Goal: Task Accomplishment & Management: Use online tool/utility

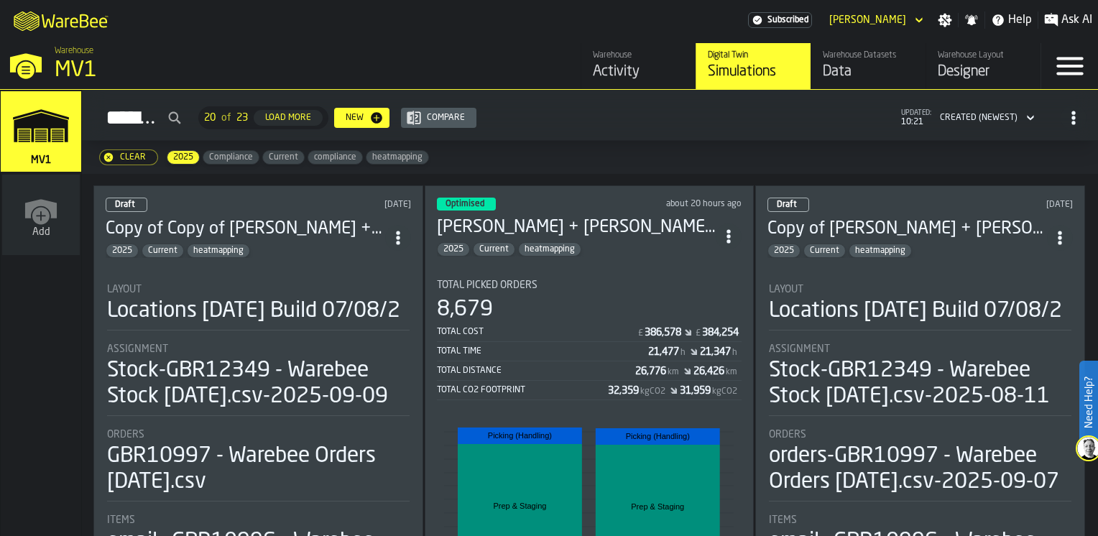
click at [595, 205] on header "Optimised about 20 hours ago [PERSON_NAME] + [PERSON_NAME] [DATE] 2025 Current …" at bounding box center [589, 227] width 305 height 59
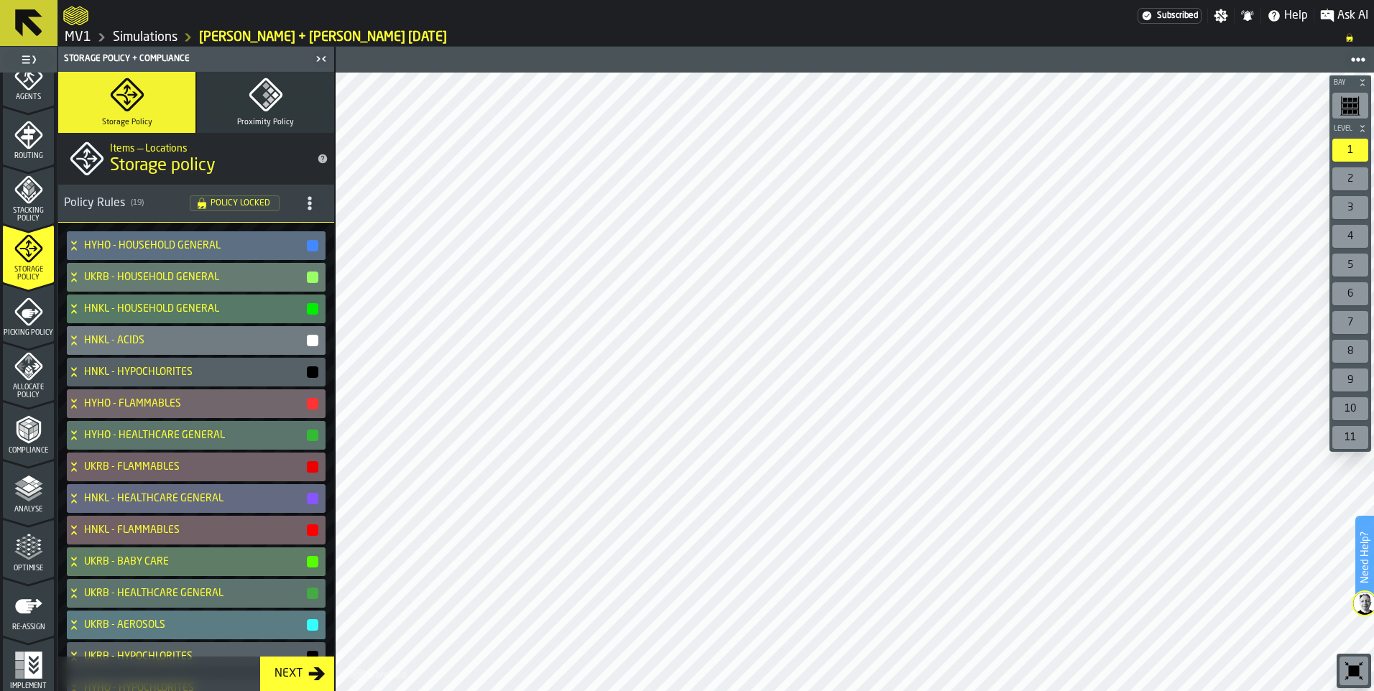
scroll to position [442, 0]
click at [25, 616] on icon "menu Re-assign" at bounding box center [28, 602] width 29 height 29
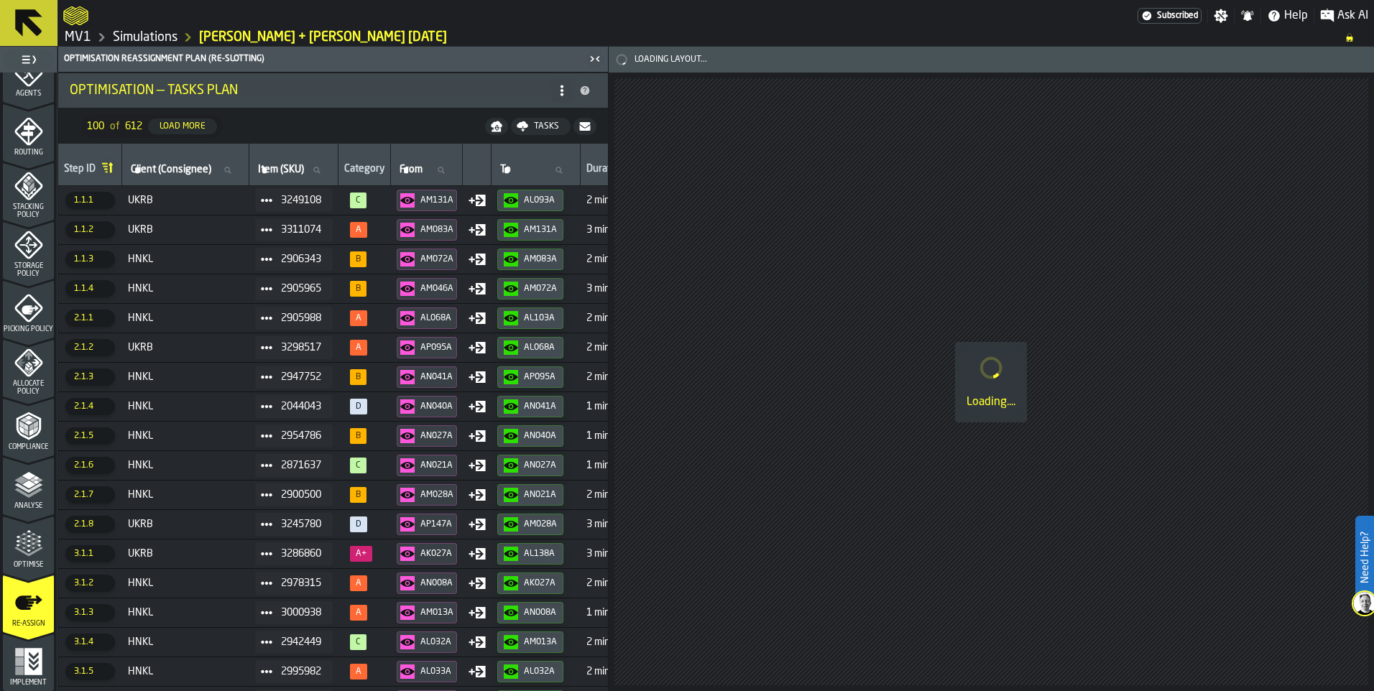
click at [207, 409] on span "HNKL" at bounding box center [186, 406] width 116 height 11
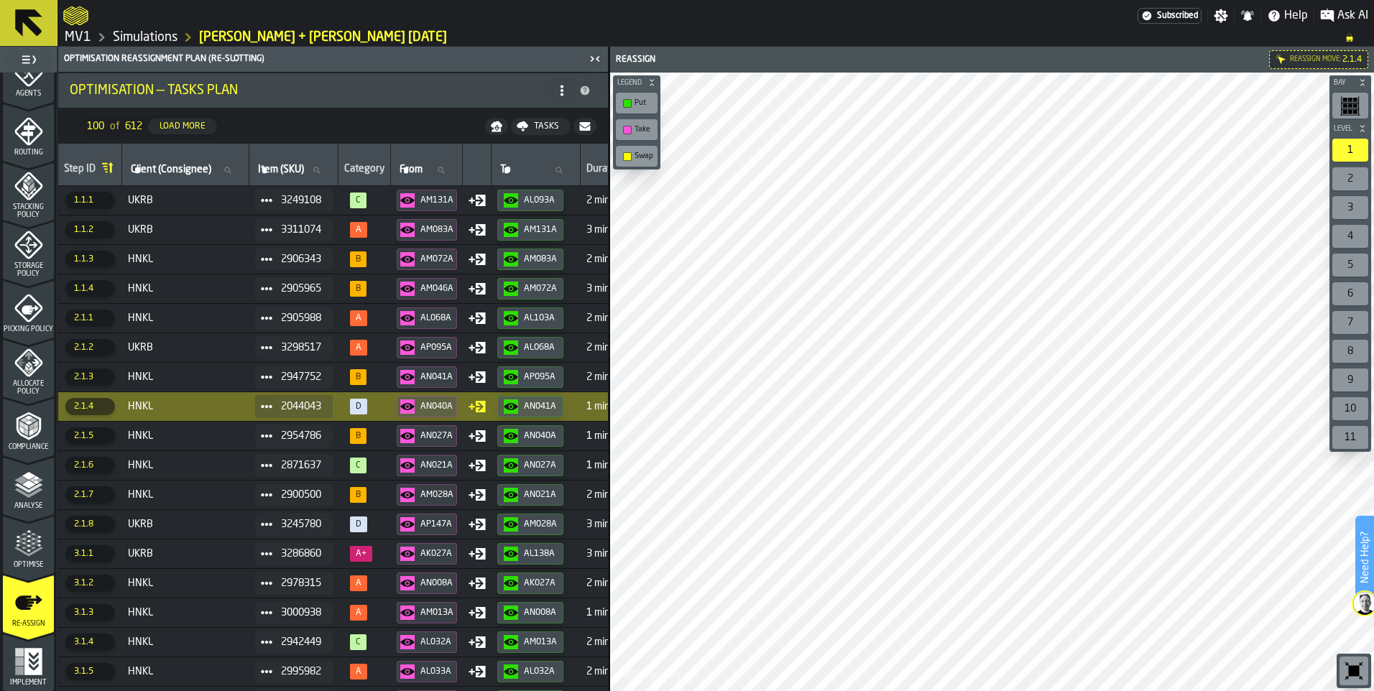
click at [241, 463] on span "HNKL" at bounding box center [186, 465] width 116 height 11
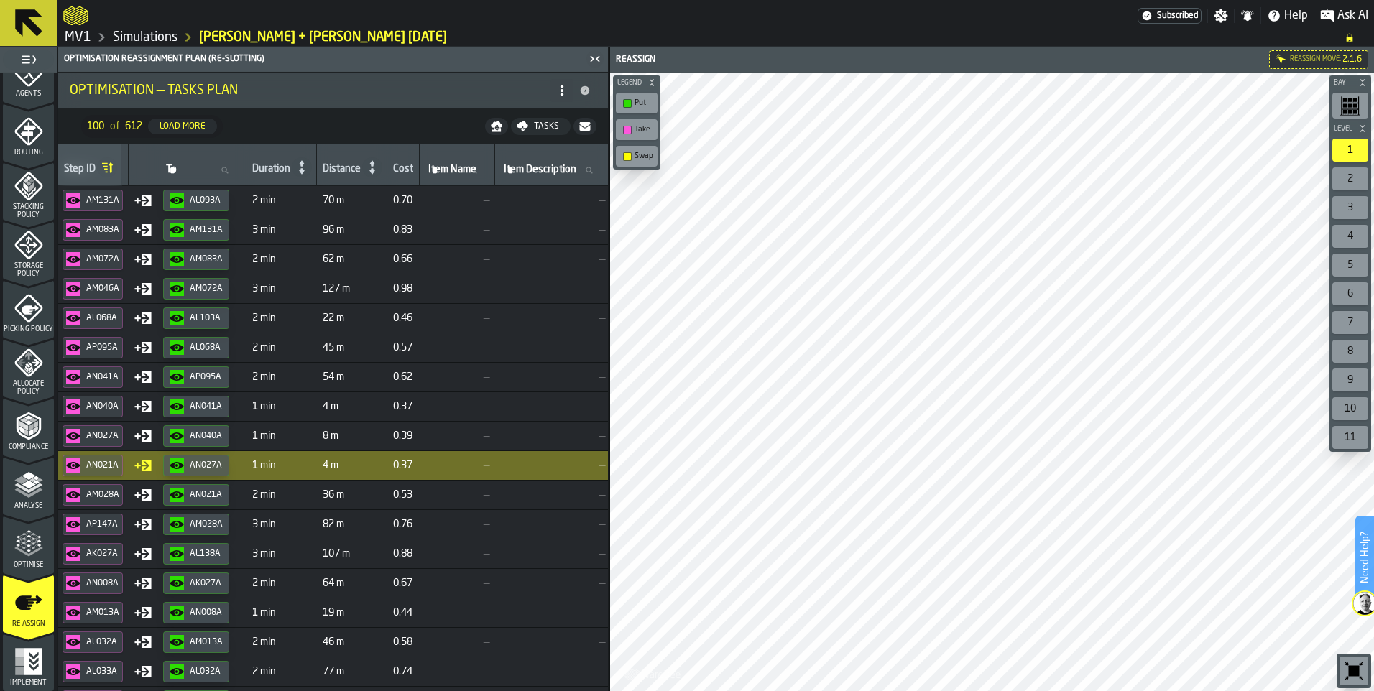
scroll to position [0, 328]
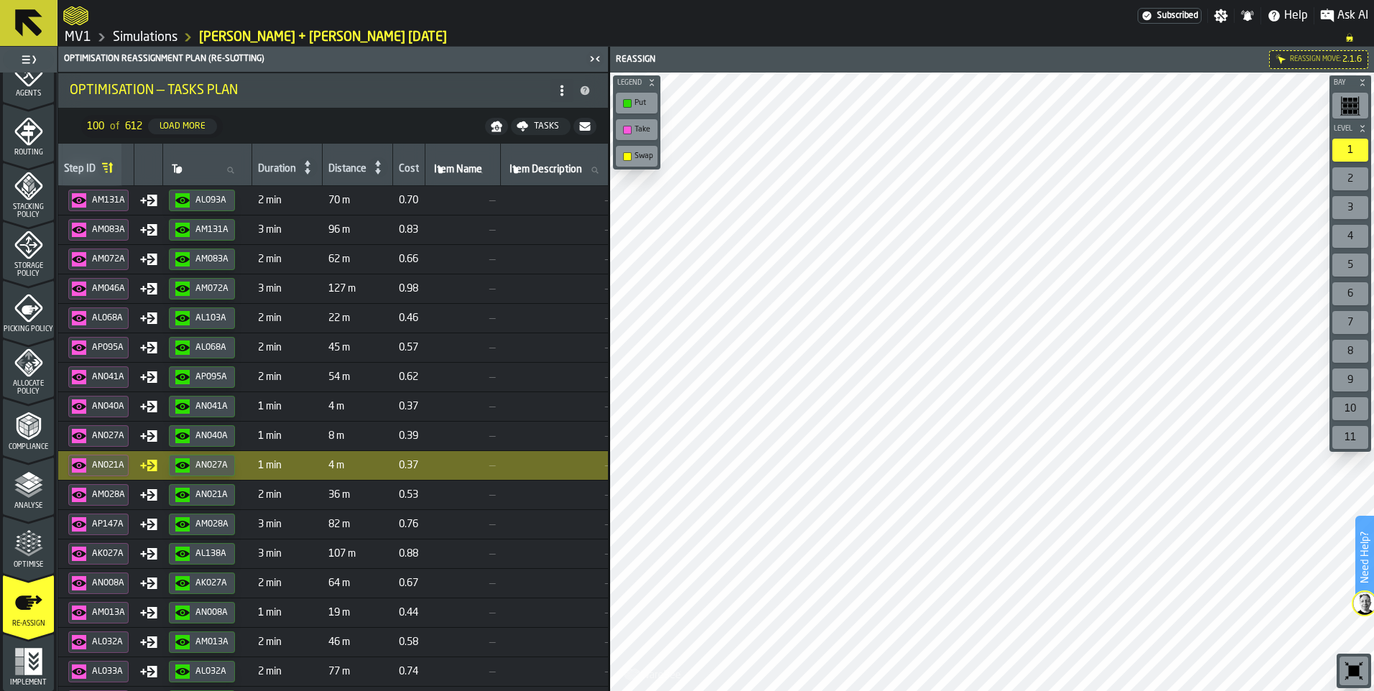
drag, startPoint x: 608, startPoint y: 207, endPoint x: 492, endPoint y: 185, distance: 117.8
click at [601, 172] on div "Optimisation Reassignment plan (Re-Slotting) Optimisation — Tasks Plan 100 of 6…" at bounding box center [332, 369] width 551 height 644
click at [381, 164] on icon at bounding box center [378, 167] width 6 height 14
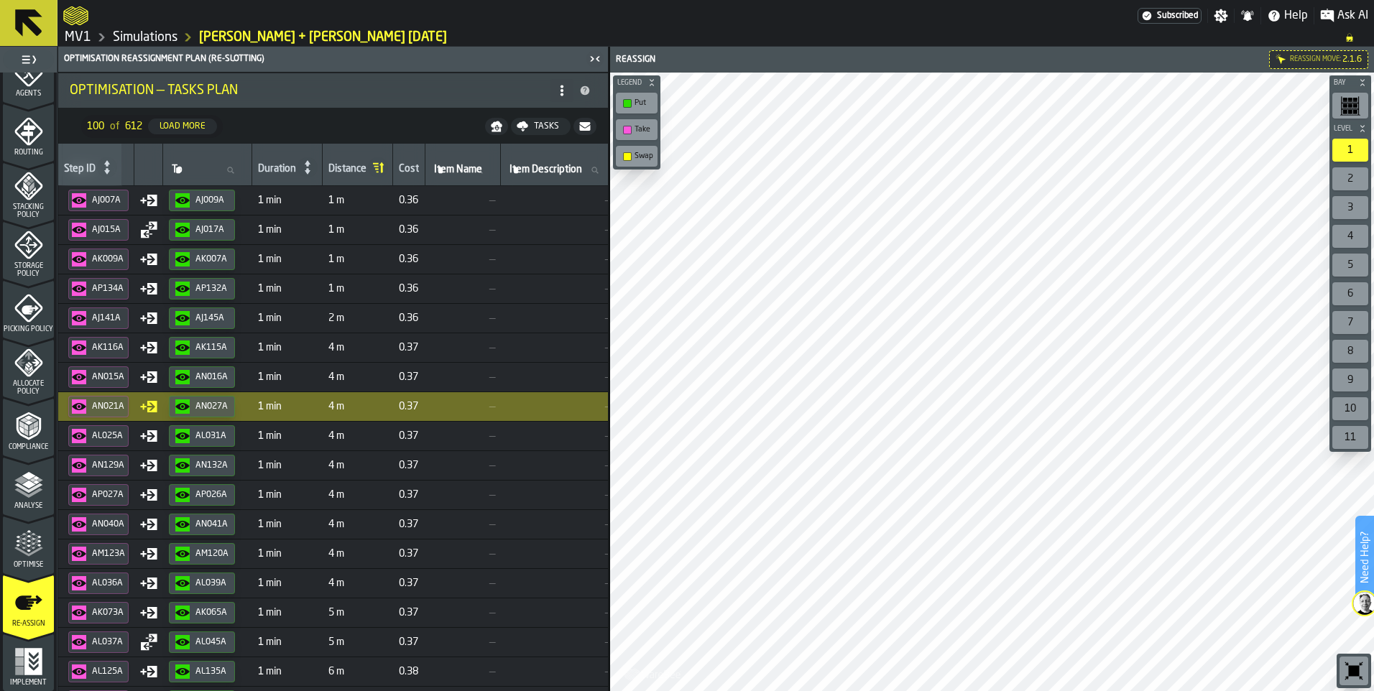
click at [387, 170] on icon at bounding box center [378, 167] width 20 height 20
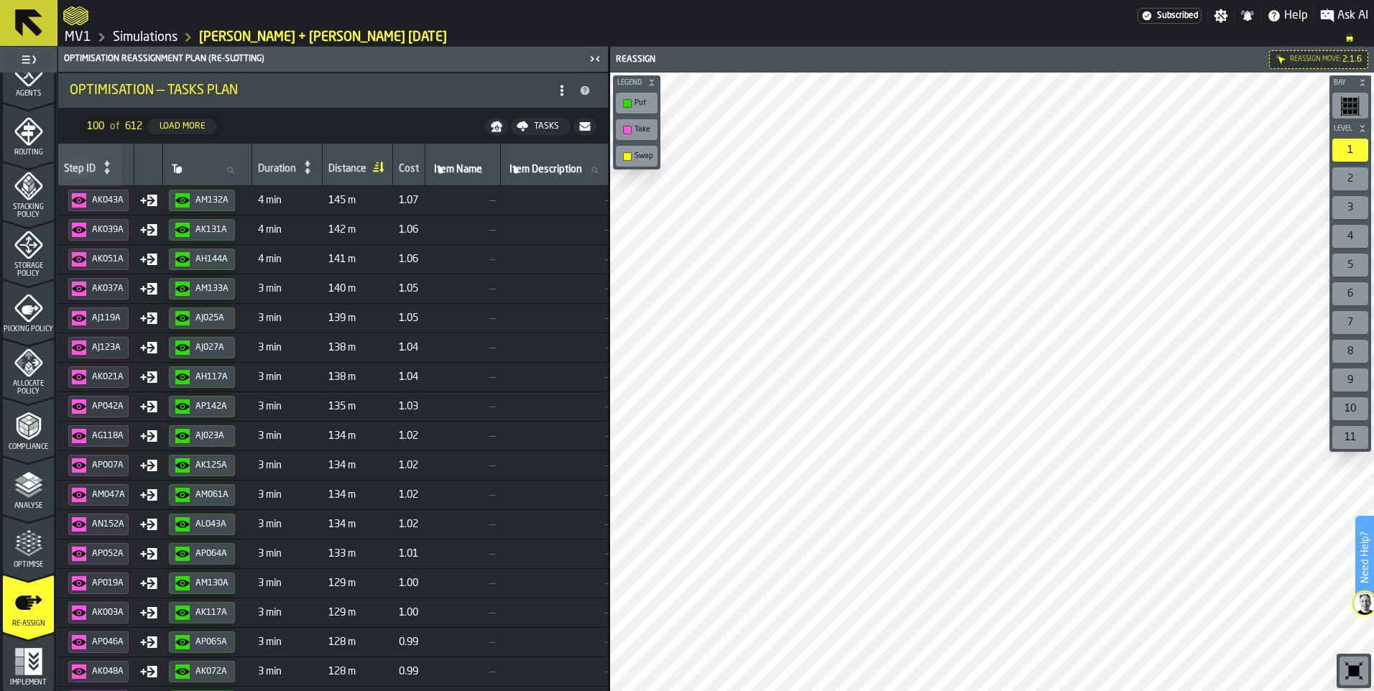
click at [460, 200] on span "—" at bounding box center [463, 200] width 64 height 11
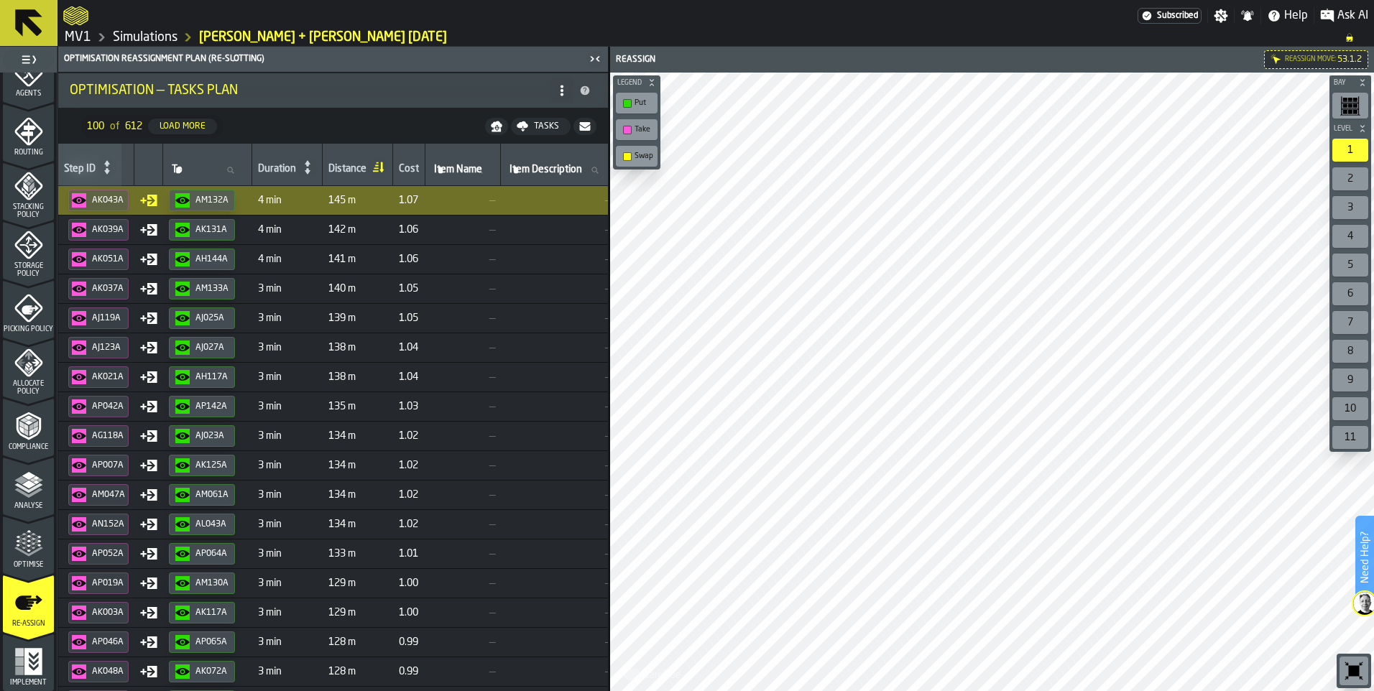
click at [310, 226] on span "4 min" at bounding box center [287, 229] width 59 height 11
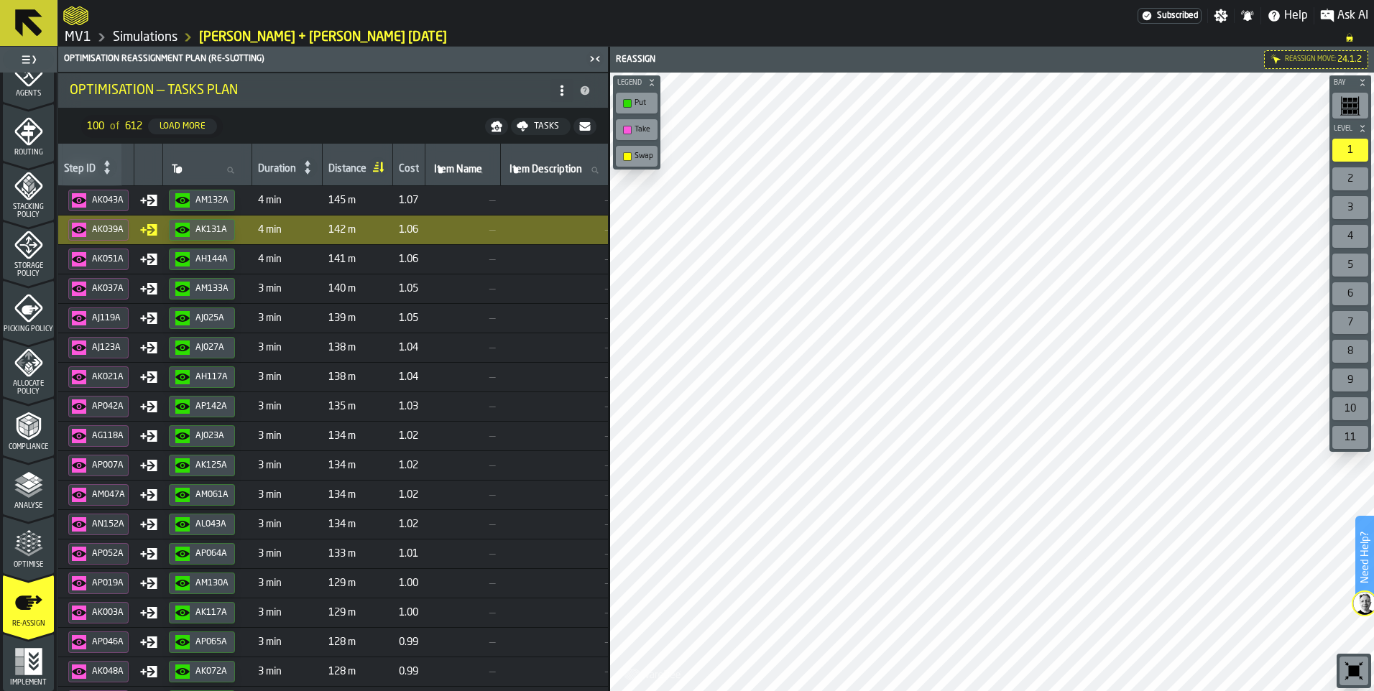
click at [305, 349] on span "3 min" at bounding box center [287, 347] width 59 height 11
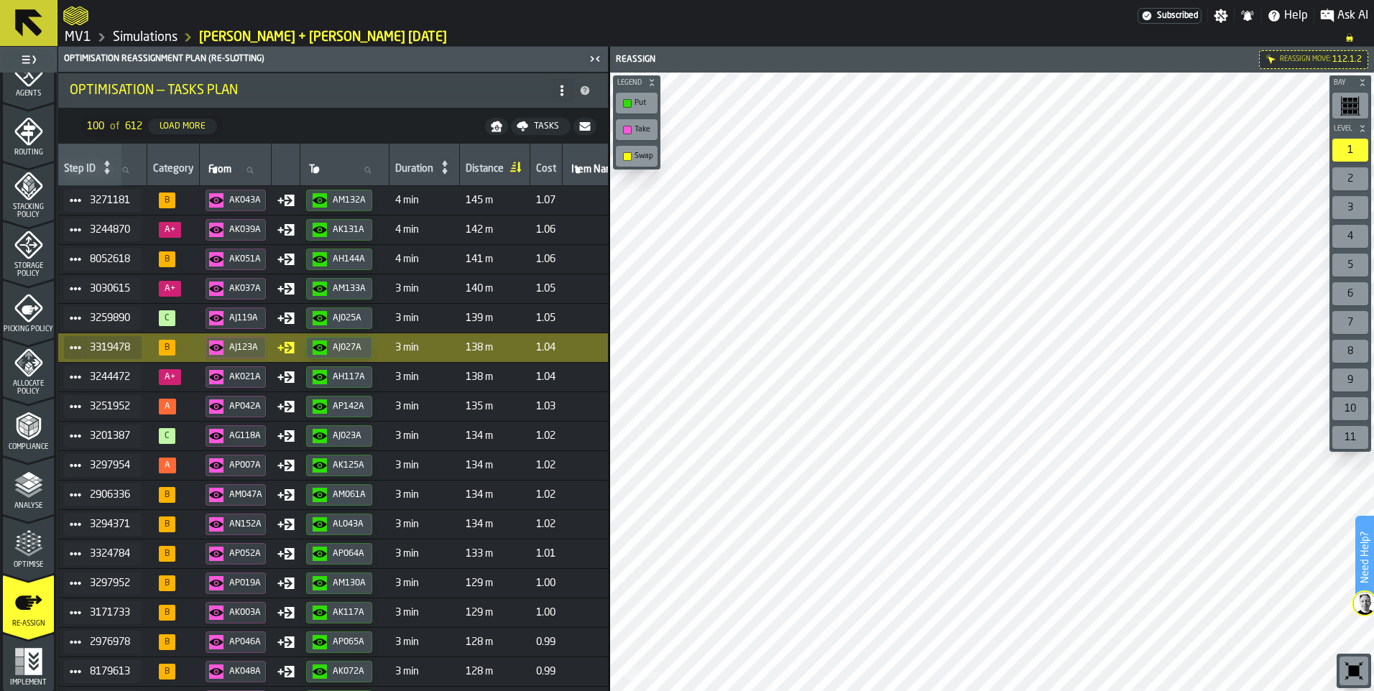
scroll to position [0, 0]
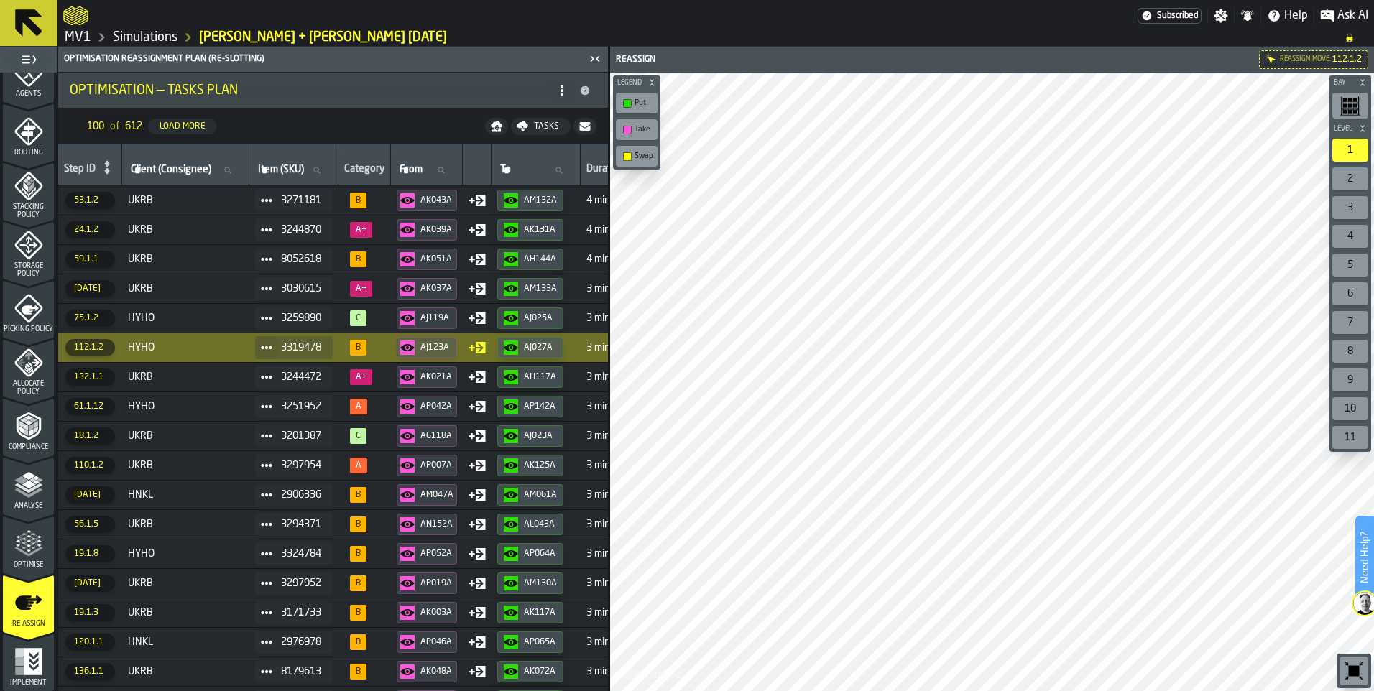
click at [272, 344] on icon at bounding box center [266, 347] width 11 height 11
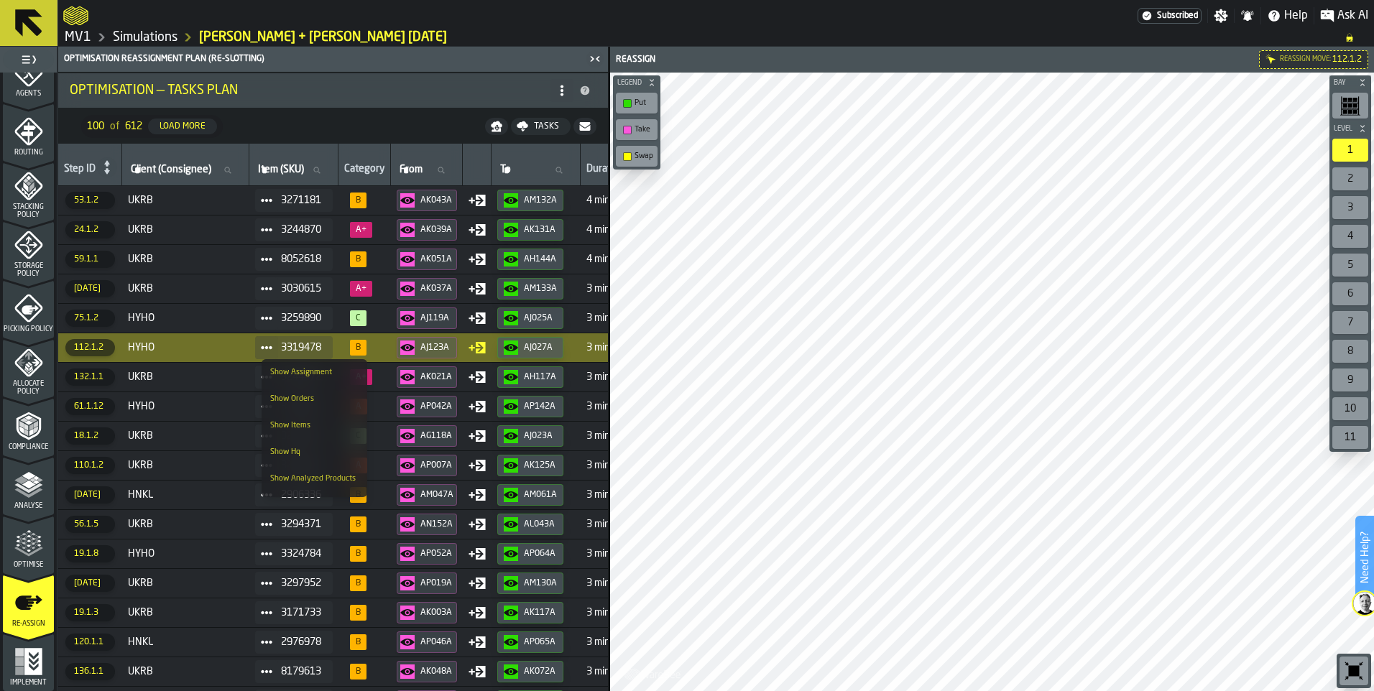
click at [216, 348] on span "HYHO" at bounding box center [186, 347] width 116 height 11
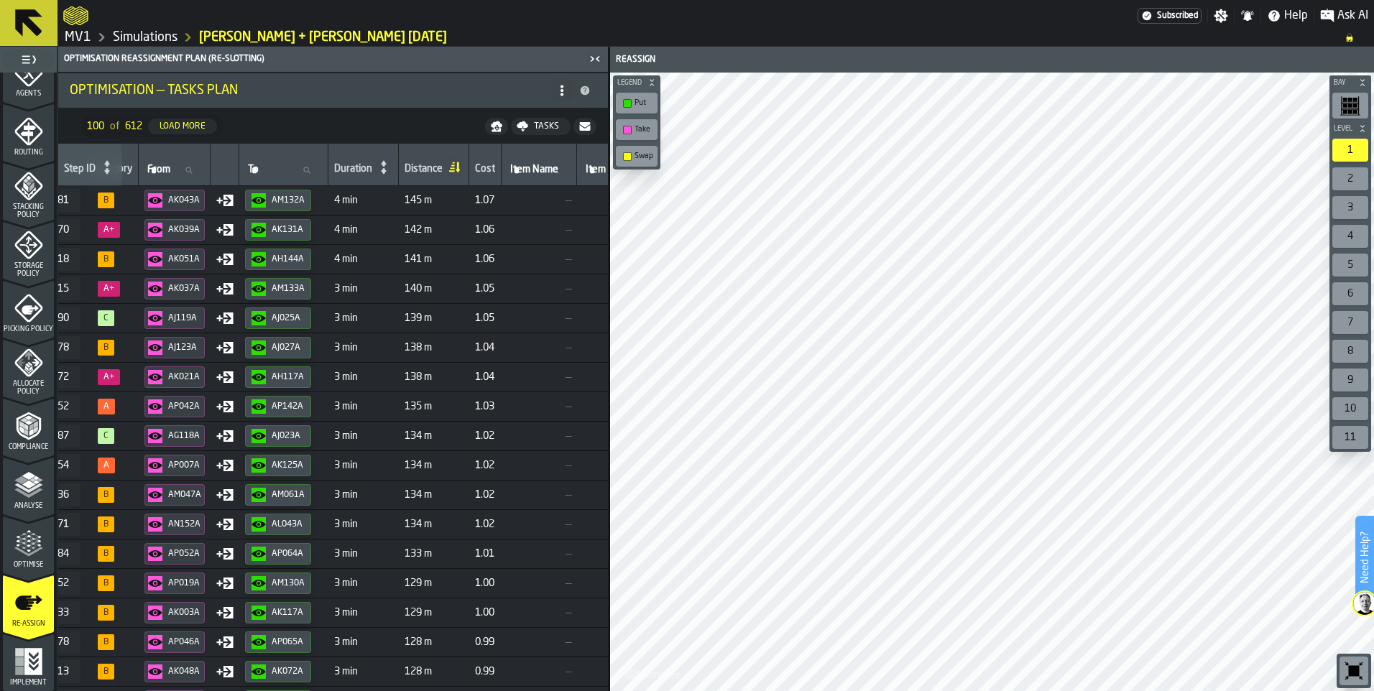
scroll to position [0, 244]
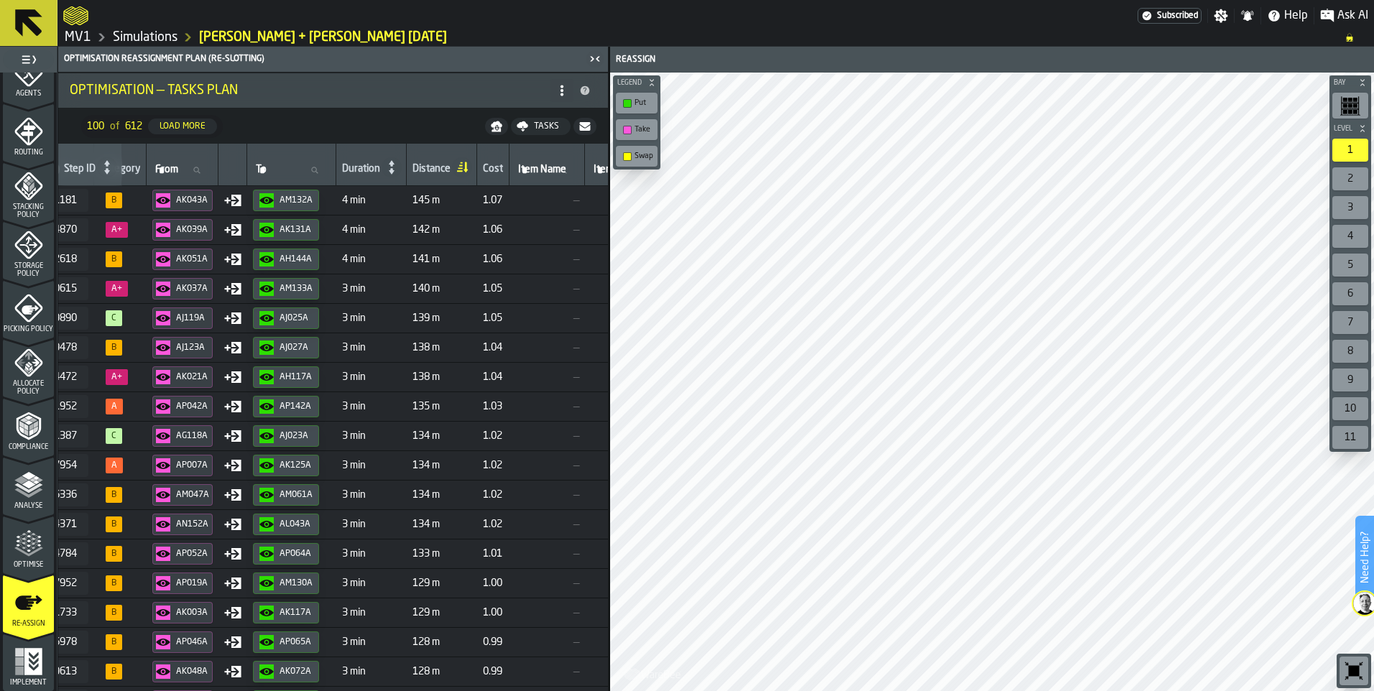
click at [218, 348] on td "AJ123A" at bounding box center [183, 347] width 72 height 29
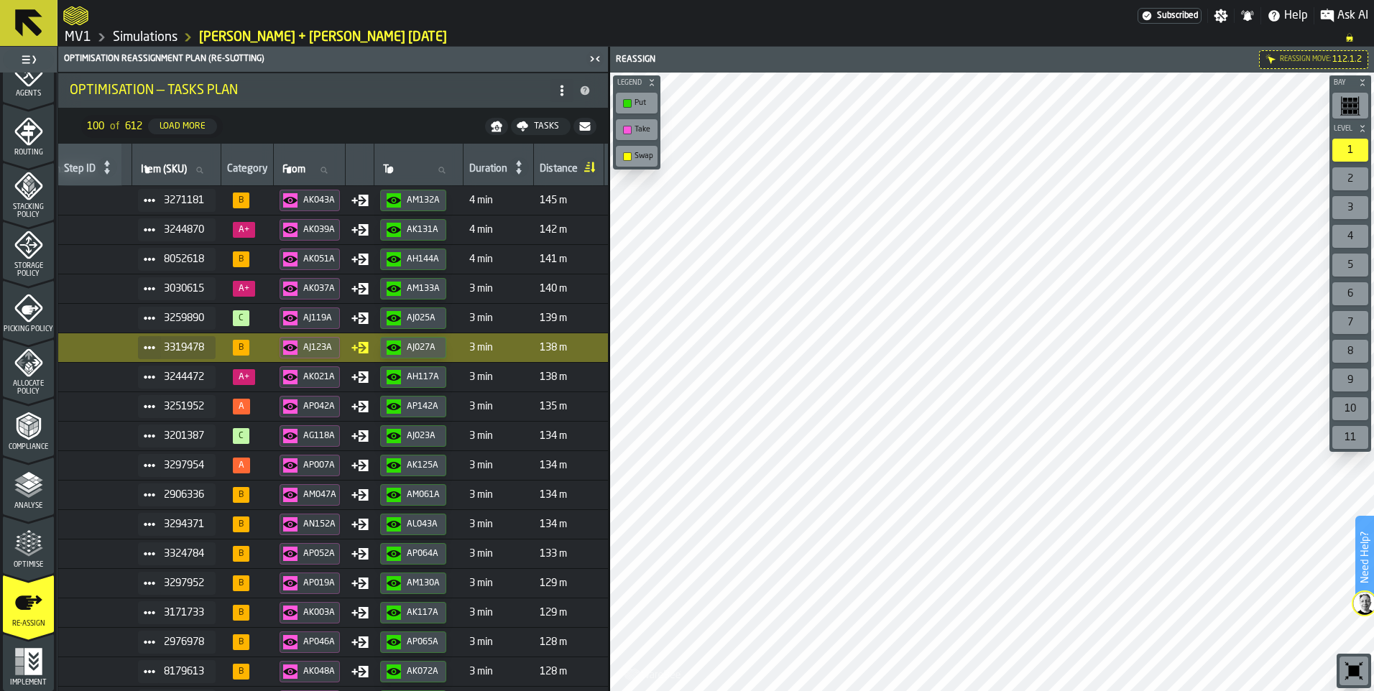
scroll to position [0, 0]
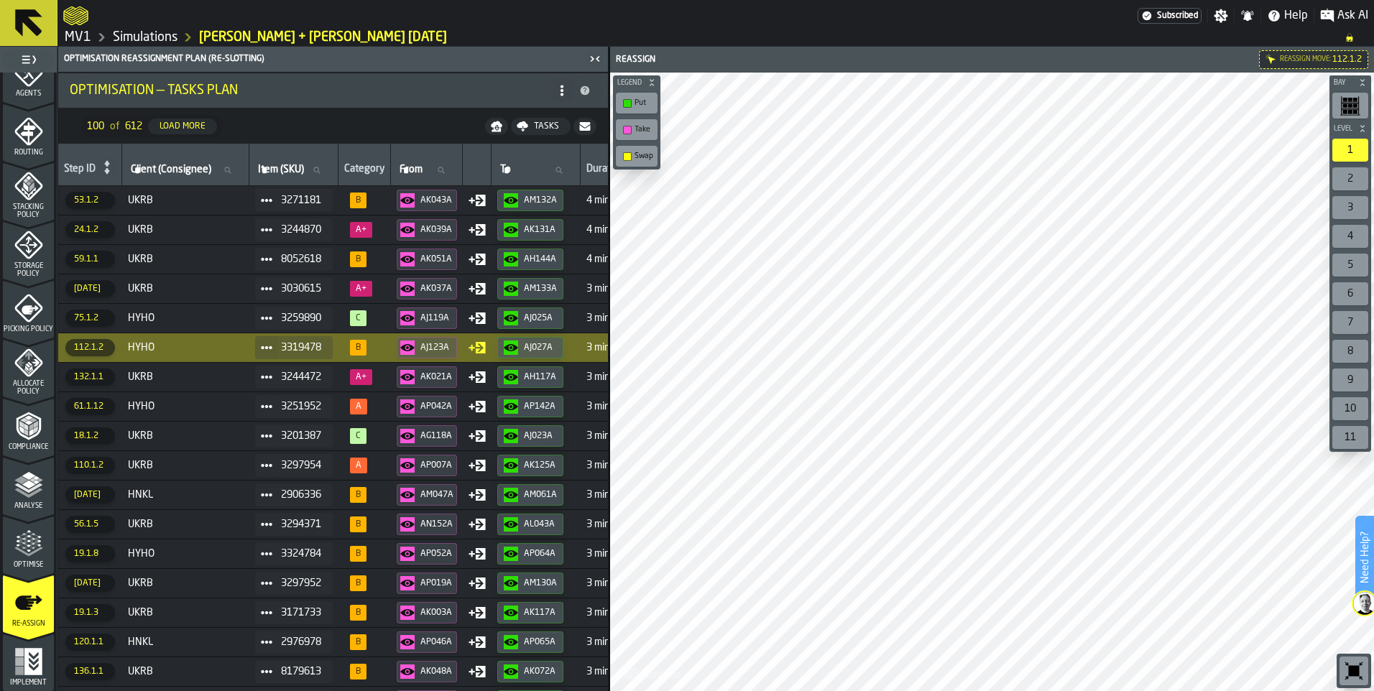
click at [157, 375] on span "UKRB" at bounding box center [186, 376] width 116 height 11
